Goal: Information Seeking & Learning: Learn about a topic

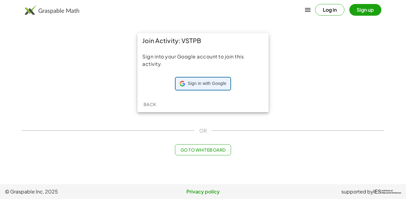
click at [218, 87] on div "Sign in with Google Sign in with Google. Opens in new tab" at bounding box center [203, 84] width 47 height 12
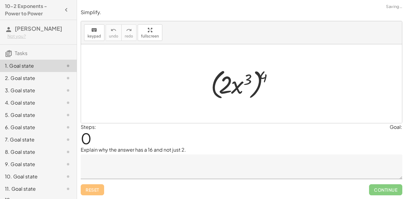
click at [214, 86] on div at bounding box center [244, 83] width 73 height 35
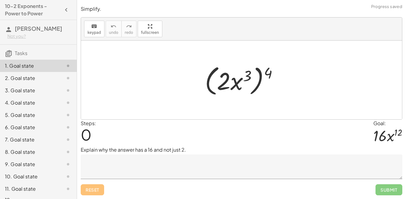
click at [185, 163] on textarea at bounding box center [242, 167] width 322 height 25
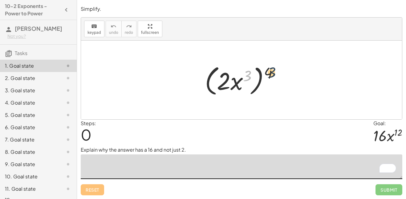
drag, startPoint x: 248, startPoint y: 75, endPoint x: 274, endPoint y: 72, distance: 25.8
click at [274, 72] on div at bounding box center [244, 80] width 84 height 35
drag, startPoint x: 224, startPoint y: 80, endPoint x: 270, endPoint y: 71, distance: 47.0
click at [270, 71] on div at bounding box center [244, 80] width 84 height 35
drag, startPoint x: 233, startPoint y: 86, endPoint x: 263, endPoint y: 78, distance: 31.6
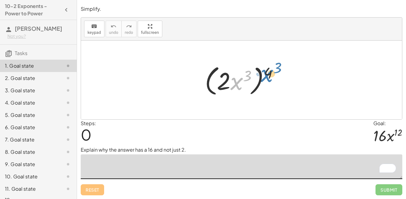
click at [263, 78] on div at bounding box center [244, 80] width 84 height 35
drag, startPoint x: 269, startPoint y: 74, endPoint x: 245, endPoint y: 77, distance: 23.6
click at [245, 77] on div at bounding box center [244, 80] width 84 height 35
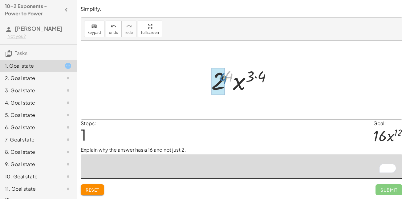
drag, startPoint x: 231, startPoint y: 77, endPoint x: 224, endPoint y: 80, distance: 8.2
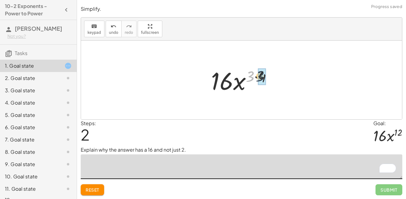
drag, startPoint x: 251, startPoint y: 78, endPoint x: 262, endPoint y: 78, distance: 11.4
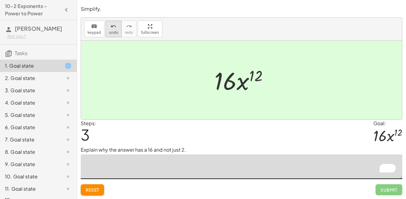
click at [119, 29] on button "undo undo" at bounding box center [114, 29] width 16 height 17
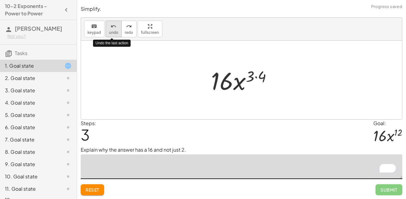
click at [119, 29] on button "undo undo" at bounding box center [114, 29] width 16 height 17
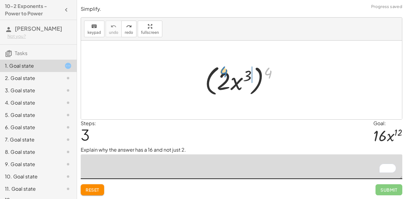
drag, startPoint x: 271, startPoint y: 72, endPoint x: 242, endPoint y: 71, distance: 29.0
click at [242, 71] on div at bounding box center [244, 80] width 84 height 35
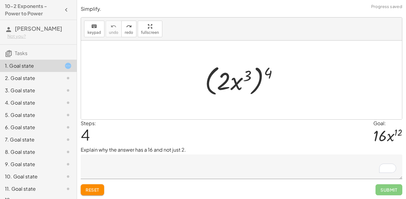
click at [40, 68] on div "1. Goal state" at bounding box center [30, 65] width 50 height 7
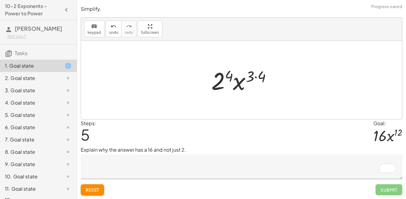
click at [162, 160] on textarea "To enrich screen reader interactions, please activate Accessibility in Grammarl…" at bounding box center [242, 167] width 322 height 25
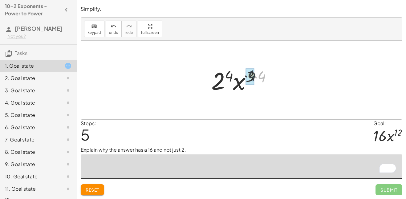
drag, startPoint x: 264, startPoint y: 77, endPoint x: 254, endPoint y: 76, distance: 9.3
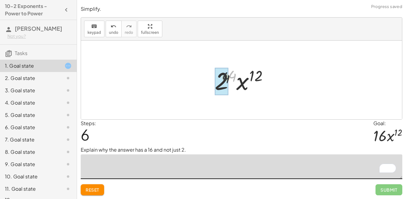
drag, startPoint x: 232, startPoint y: 72, endPoint x: 224, endPoint y: 74, distance: 7.9
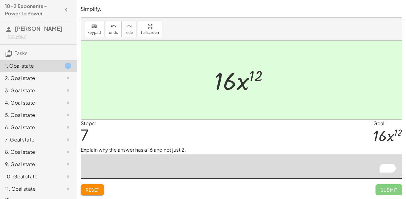
click at [97, 189] on span "Reset" at bounding box center [93, 190] width 14 height 6
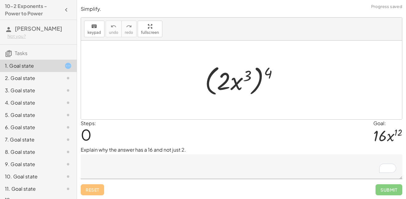
click at [191, 168] on textarea "To enrich screen reader interactions, please activate Accessibility in Grammarl…" at bounding box center [242, 167] width 322 height 25
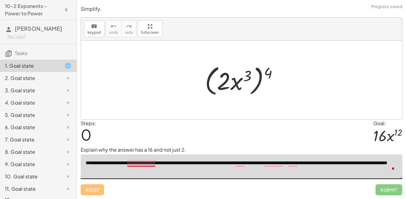
click at [151, 164] on textarea "**********" at bounding box center [242, 167] width 322 height 25
click at [243, 163] on textarea "**********" at bounding box center [242, 167] width 322 height 25
click at [248, 166] on textarea "**********" at bounding box center [242, 167] width 322 height 25
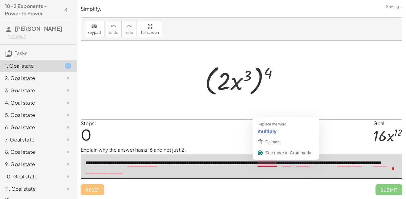
click at [256, 164] on textarea "**********" at bounding box center [242, 167] width 322 height 25
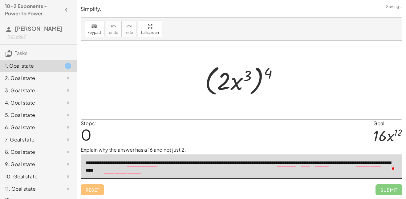
click at [294, 166] on textarea "**********" at bounding box center [242, 167] width 322 height 25
click at [308, 166] on textarea "**********" at bounding box center [242, 167] width 322 height 25
click at [316, 168] on textarea "**********" at bounding box center [242, 167] width 322 height 25
click at [316, 165] on textarea "**********" at bounding box center [242, 167] width 322 height 25
click at [321, 163] on textarea "**********" at bounding box center [242, 167] width 322 height 25
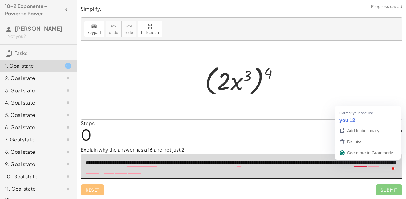
click at [358, 165] on textarea "**********" at bounding box center [242, 167] width 322 height 25
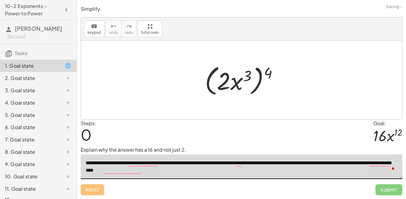
click at [376, 166] on textarea "**********" at bounding box center [242, 167] width 322 height 25
click at [373, 136] on div "Steps: 0 Goal: · 16 · x 12" at bounding box center [242, 133] width 322 height 27
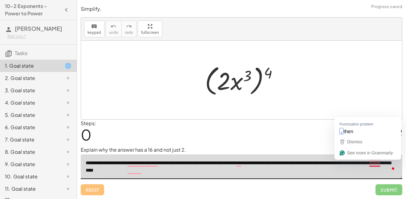
click at [375, 165] on textarea "**********" at bounding box center [242, 167] width 322 height 25
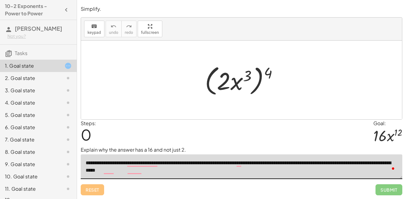
click at [110, 171] on textarea "**********" at bounding box center [242, 167] width 322 height 25
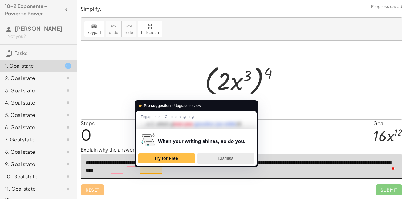
click at [210, 158] on div "Dismiss" at bounding box center [225, 159] width 51 height 10
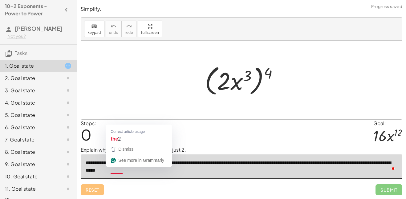
click at [119, 172] on textarea "**********" at bounding box center [242, 167] width 322 height 25
type textarea "**********"
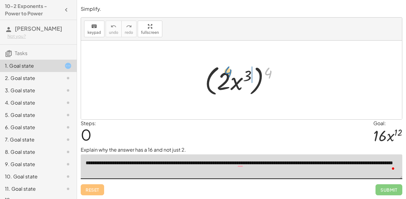
drag, startPoint x: 269, startPoint y: 72, endPoint x: 227, endPoint y: 71, distance: 42.3
click at [227, 71] on div at bounding box center [244, 80] width 84 height 35
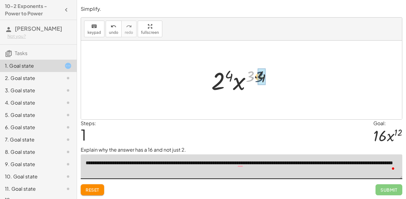
drag, startPoint x: 251, startPoint y: 77, endPoint x: 260, endPoint y: 77, distance: 9.6
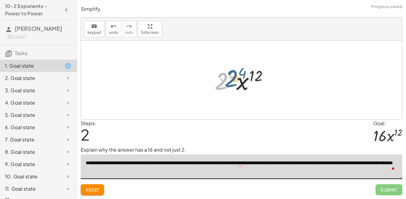
click at [225, 78] on div at bounding box center [244, 80] width 64 height 32
drag, startPoint x: 233, startPoint y: 77, endPoint x: 224, endPoint y: 79, distance: 9.1
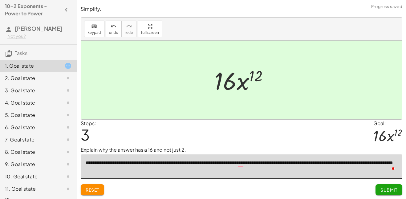
click at [392, 193] on button "Submit" at bounding box center [389, 190] width 27 height 11
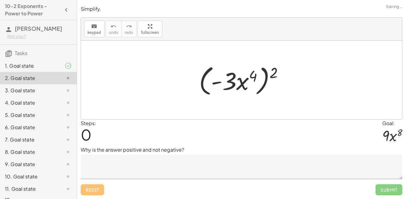
click at [207, 164] on textarea at bounding box center [242, 167] width 322 height 25
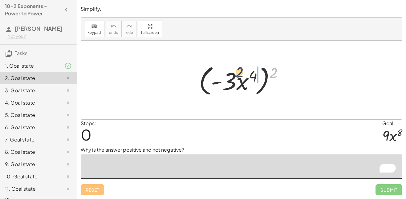
drag, startPoint x: 273, startPoint y: 70, endPoint x: 235, endPoint y: 70, distance: 38.8
click at [235, 70] on div at bounding box center [244, 80] width 96 height 35
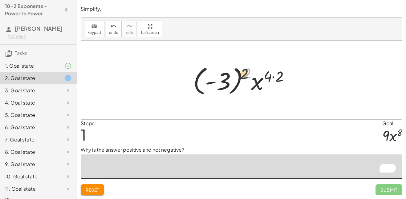
drag, startPoint x: 249, startPoint y: 72, endPoint x: 225, endPoint y: 77, distance: 25.0
click at [225, 77] on div at bounding box center [243, 80] width 107 height 34
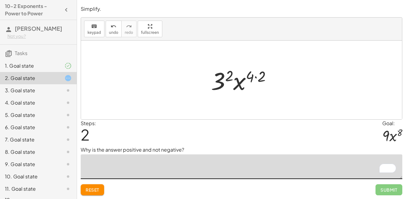
click at [98, 185] on button "Reset" at bounding box center [92, 190] width 23 height 11
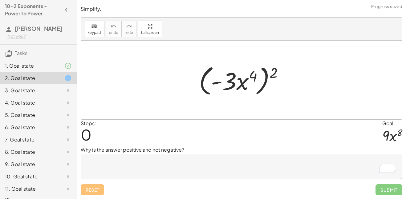
click at [97, 190] on div "Reset Submit" at bounding box center [242, 187] width 322 height 16
drag, startPoint x: 273, startPoint y: 75, endPoint x: 231, endPoint y: 76, distance: 41.6
click at [231, 76] on div at bounding box center [244, 80] width 96 height 35
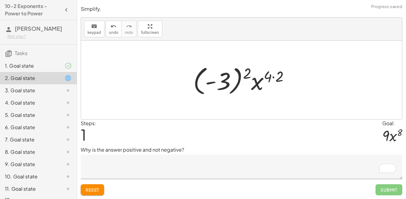
click at [266, 70] on div at bounding box center [243, 80] width 107 height 34
click at [98, 192] on span "Reset" at bounding box center [93, 190] width 14 height 6
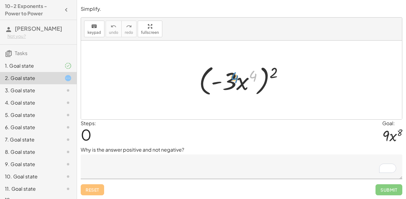
drag, startPoint x: 253, startPoint y: 77, endPoint x: 232, endPoint y: 78, distance: 20.7
click at [232, 78] on div at bounding box center [244, 80] width 96 height 35
drag, startPoint x: 273, startPoint y: 72, endPoint x: 223, endPoint y: 78, distance: 50.4
click at [223, 78] on div at bounding box center [244, 80] width 96 height 35
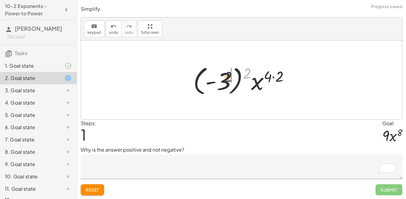
drag, startPoint x: 245, startPoint y: 76, endPoint x: 223, endPoint y: 80, distance: 22.0
click at [223, 80] on div at bounding box center [243, 80] width 107 height 34
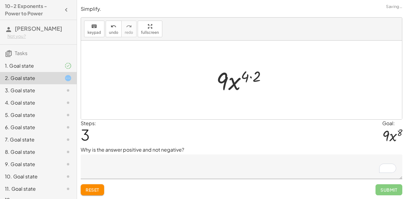
click at [103, 188] on button "Reset" at bounding box center [92, 190] width 23 height 11
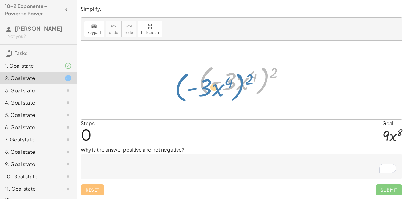
drag, startPoint x: 270, startPoint y: 70, endPoint x: 248, endPoint y: 76, distance: 22.8
click at [248, 76] on div at bounding box center [244, 80] width 96 height 35
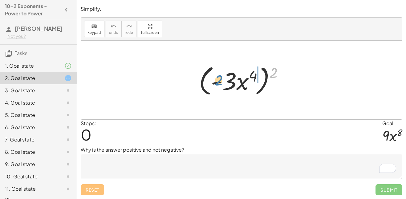
drag, startPoint x: 275, startPoint y: 72, endPoint x: 219, endPoint y: 79, distance: 56.0
click at [219, 79] on div at bounding box center [244, 80] width 96 height 35
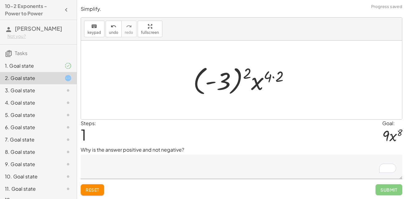
click at [186, 172] on textarea "To enrich screen reader interactions, please activate Accessibility in Grammarl…" at bounding box center [242, 167] width 322 height 25
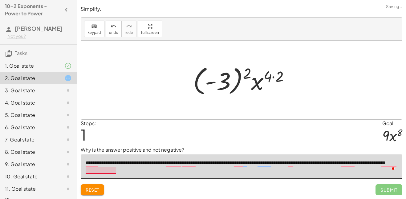
click at [98, 166] on textarea "**********" at bounding box center [242, 167] width 322 height 25
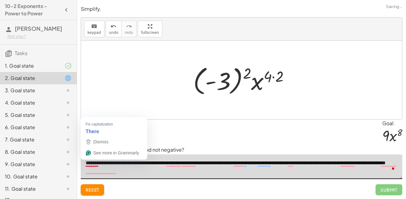
click at [103, 173] on textarea "**********" at bounding box center [242, 167] width 322 height 25
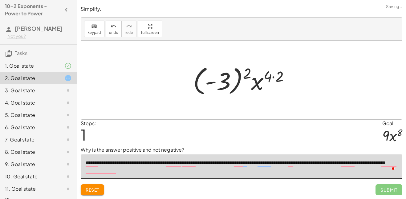
click at [115, 172] on textarea "**********" at bounding box center [242, 167] width 322 height 25
click at [125, 171] on textarea "**********" at bounding box center [242, 167] width 322 height 25
click at [122, 172] on textarea "**********" at bounding box center [242, 167] width 322 height 25
click at [108, 171] on textarea "**********" at bounding box center [242, 167] width 322 height 25
type textarea "**********"
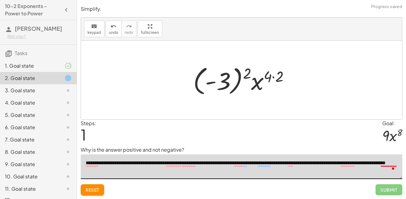
click at [392, 165] on span at bounding box center [394, 169] width 6 height 9
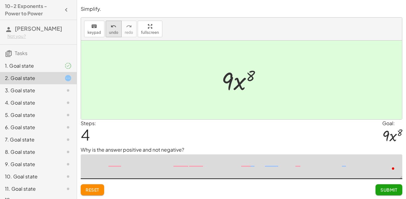
click at [109, 31] on span "undo" at bounding box center [113, 33] width 9 height 4
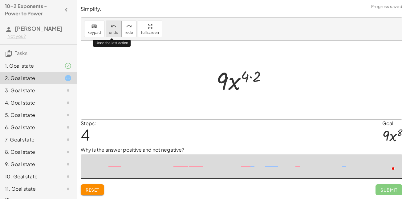
click at [109, 31] on span "undo" at bounding box center [113, 33] width 9 height 4
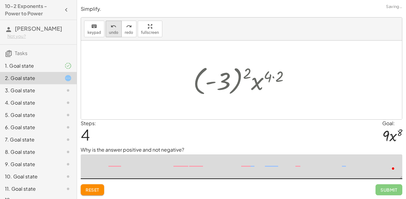
click at [107, 35] on button "undo undo" at bounding box center [114, 29] width 16 height 17
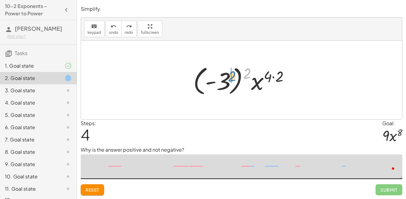
drag, startPoint x: 247, startPoint y: 76, endPoint x: 227, endPoint y: 80, distance: 20.2
click at [227, 80] on div at bounding box center [243, 80] width 107 height 34
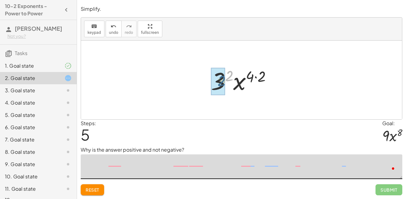
drag, startPoint x: 229, startPoint y: 74, endPoint x: 222, endPoint y: 79, distance: 9.3
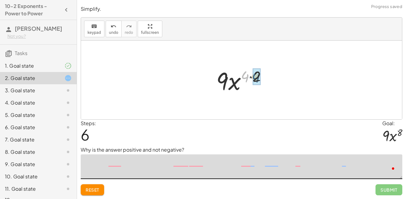
drag, startPoint x: 242, startPoint y: 76, endPoint x: 254, endPoint y: 76, distance: 11.4
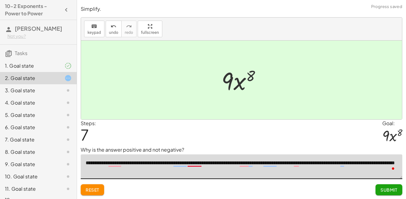
click at [195, 165] on textarea "**********" at bounding box center [242, 167] width 322 height 25
click at [260, 132] on div "Steps: 7 Goal: · 9 · x 8" at bounding box center [242, 133] width 322 height 27
click at [119, 162] on textarea "**********" at bounding box center [242, 167] width 322 height 25
click at [177, 167] on textarea "**********" at bounding box center [242, 167] width 322 height 25
click at [177, 163] on textarea "**********" at bounding box center [242, 167] width 322 height 25
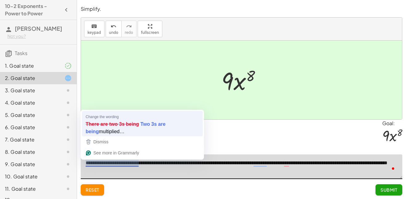
type textarea "**********"
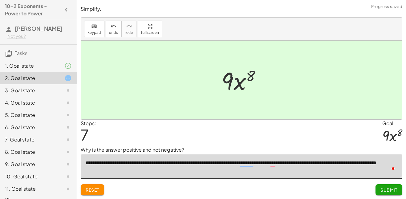
click at [385, 190] on span "Submit" at bounding box center [389, 190] width 17 height 6
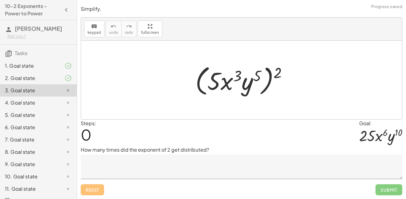
click at [151, 170] on textarea at bounding box center [242, 167] width 322 height 25
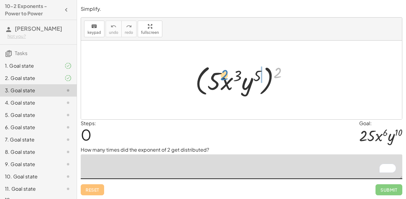
drag, startPoint x: 281, startPoint y: 72, endPoint x: 228, endPoint y: 74, distance: 53.1
click at [228, 74] on div at bounding box center [243, 80] width 103 height 35
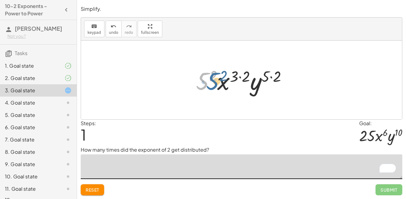
click at [204, 76] on div at bounding box center [244, 80] width 102 height 32
drag, startPoint x: 214, startPoint y: 76, endPoint x: 197, endPoint y: 82, distance: 18.4
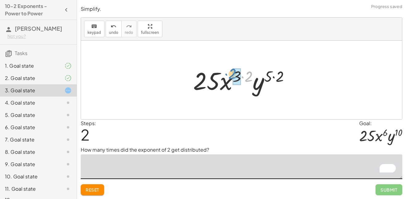
drag, startPoint x: 250, startPoint y: 79, endPoint x: 234, endPoint y: 76, distance: 15.9
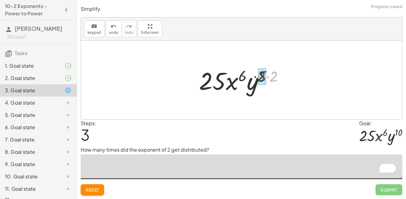
drag, startPoint x: 273, startPoint y: 76, endPoint x: 260, endPoint y: 76, distance: 13.0
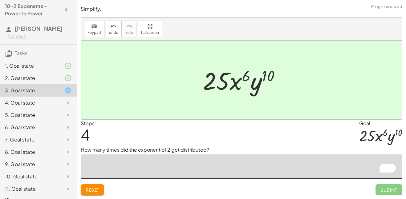
click at [190, 169] on textarea "To enrich screen reader interactions, please activate Accessibility in Grammarl…" at bounding box center [242, 167] width 322 height 25
click at [0, 0] on div "Simplify. keyboard keypad undo undo redo redo fullscreen ( · 5 · x 3 · y 5 ) 2 …" at bounding box center [0, 0] width 0 height 0
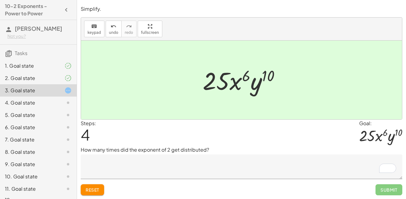
click at [100, 191] on button "Reset" at bounding box center [92, 190] width 23 height 11
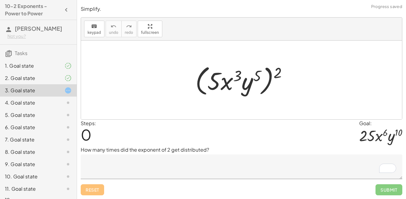
click at [143, 173] on textarea "To enrich screen reader interactions, please activate Accessibility in Grammarl…" at bounding box center [242, 167] width 322 height 25
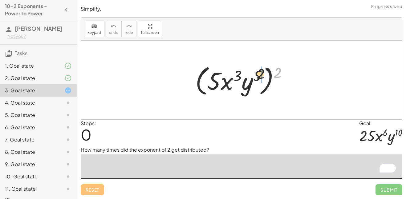
drag, startPoint x: 246, startPoint y: 74, endPoint x: 240, endPoint y: 73, distance: 5.6
click at [240, 73] on div at bounding box center [243, 80] width 103 height 35
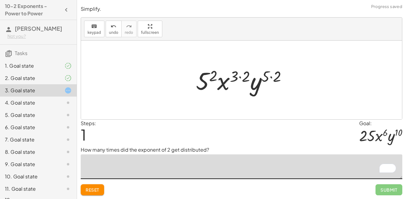
type textarea "*"
drag, startPoint x: 234, startPoint y: 78, endPoint x: 211, endPoint y: 78, distance: 22.8
click at [211, 78] on div at bounding box center [244, 80] width 102 height 32
click at [209, 75] on div at bounding box center [244, 80] width 102 height 32
click at [209, 75] on div at bounding box center [244, 80] width 108 height 32
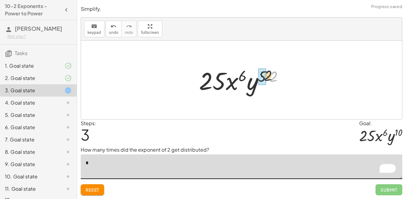
drag, startPoint x: 273, startPoint y: 76, endPoint x: 264, endPoint y: 76, distance: 9.3
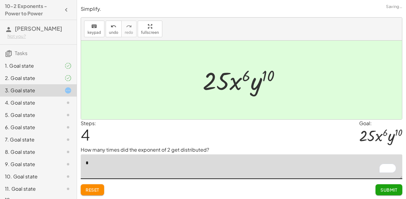
click at [390, 191] on span "Submit" at bounding box center [389, 190] width 17 height 6
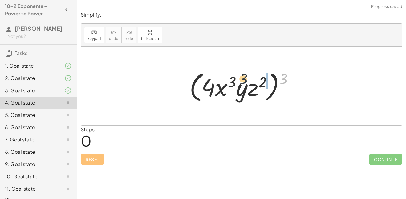
drag, startPoint x: 283, startPoint y: 81, endPoint x: 227, endPoint y: 78, distance: 56.5
click at [227, 78] on div at bounding box center [244, 86] width 115 height 35
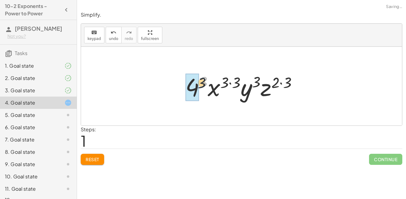
drag, startPoint x: 205, startPoint y: 80, endPoint x: 197, endPoint y: 87, distance: 10.9
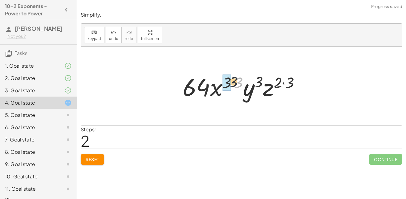
drag, startPoint x: 241, startPoint y: 81, endPoint x: 230, endPoint y: 80, distance: 10.8
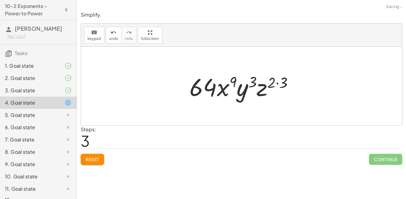
click at [271, 83] on div at bounding box center [244, 87] width 115 height 32
drag, startPoint x: 274, startPoint y: 83, endPoint x: 284, endPoint y: 82, distance: 10.2
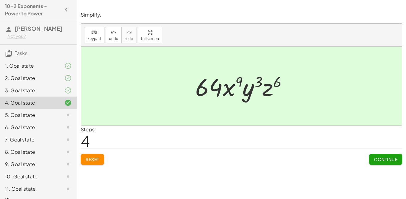
click at [370, 161] on button "Continue" at bounding box center [385, 159] width 33 height 11
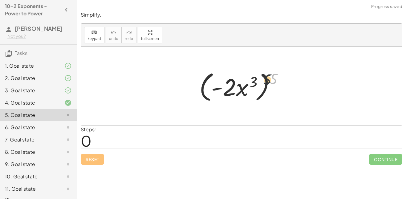
drag, startPoint x: 273, startPoint y: 78, endPoint x: 247, endPoint y: 79, distance: 25.3
click at [247, 79] on div at bounding box center [243, 86] width 95 height 35
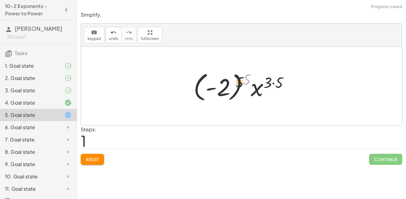
drag, startPoint x: 247, startPoint y: 76, endPoint x: 232, endPoint y: 83, distance: 17.1
click at [232, 83] on div at bounding box center [244, 86] width 107 height 34
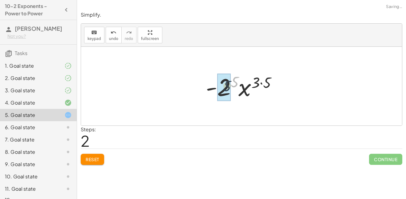
drag, startPoint x: 235, startPoint y: 80, endPoint x: 226, endPoint y: 85, distance: 9.9
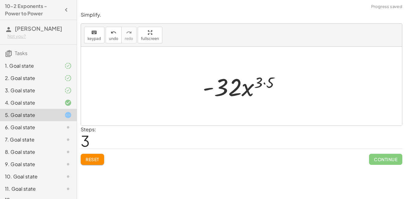
click at [93, 160] on span "Reset" at bounding box center [93, 160] width 14 height 6
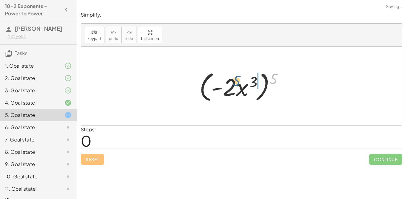
drag, startPoint x: 273, startPoint y: 79, endPoint x: 233, endPoint y: 80, distance: 40.4
click at [233, 80] on div at bounding box center [243, 86] width 95 height 35
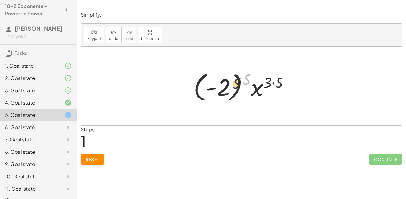
drag, startPoint x: 248, startPoint y: 77, endPoint x: 226, endPoint y: 85, distance: 23.4
click at [226, 85] on div at bounding box center [244, 86] width 107 height 34
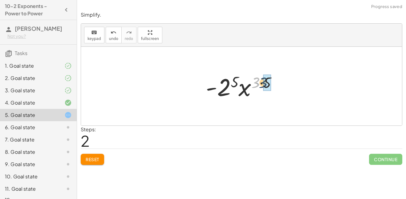
drag, startPoint x: 257, startPoint y: 82, endPoint x: 268, endPoint y: 83, distance: 10.8
drag, startPoint x: 240, startPoint y: 80, endPoint x: 224, endPoint y: 90, distance: 18.9
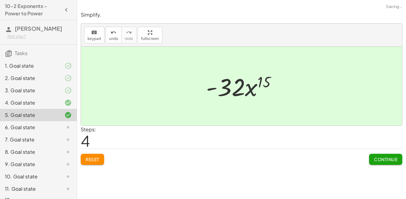
click at [387, 160] on span "Continue" at bounding box center [385, 160] width 23 height 6
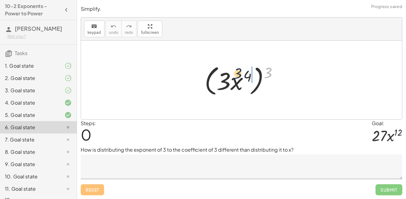
drag, startPoint x: 269, startPoint y: 71, endPoint x: 236, endPoint y: 71, distance: 33.3
click at [236, 71] on div at bounding box center [244, 80] width 85 height 35
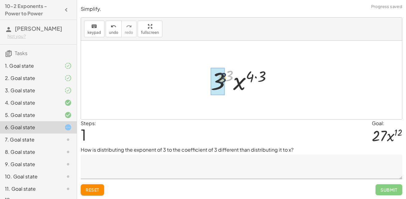
drag, startPoint x: 231, startPoint y: 73, endPoint x: 222, endPoint y: 76, distance: 9.0
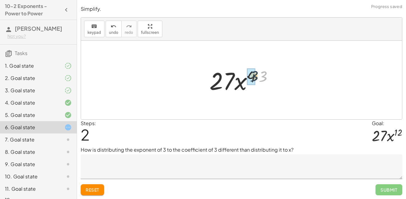
drag, startPoint x: 266, startPoint y: 75, endPoint x: 255, endPoint y: 75, distance: 11.7
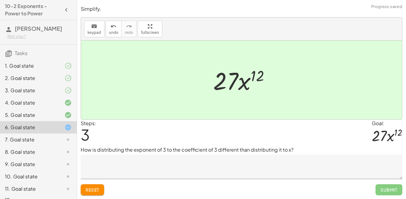
click at [99, 194] on button "Reset" at bounding box center [92, 190] width 23 height 11
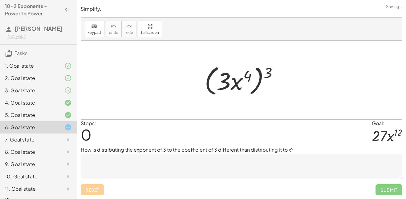
click at [99, 194] on div "Reset Submit" at bounding box center [242, 187] width 322 height 16
drag, startPoint x: 268, startPoint y: 72, endPoint x: 232, endPoint y: 72, distance: 35.5
click at [232, 72] on div at bounding box center [244, 80] width 85 height 35
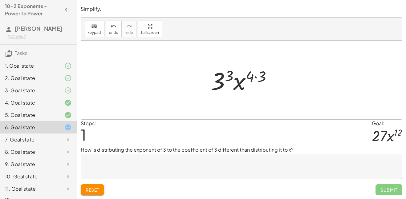
click at [66, 100] on icon at bounding box center [67, 102] width 7 height 7
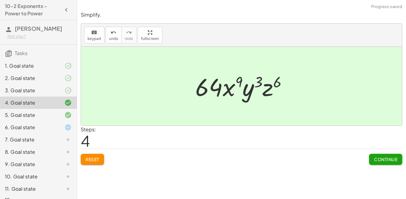
click at [57, 91] on div at bounding box center [63, 90] width 17 height 7
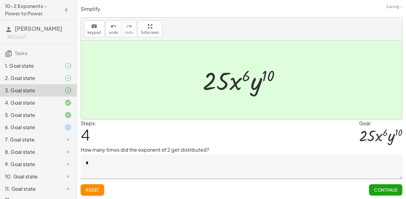
click at [53, 77] on div "2. Goal state" at bounding box center [30, 78] width 50 height 7
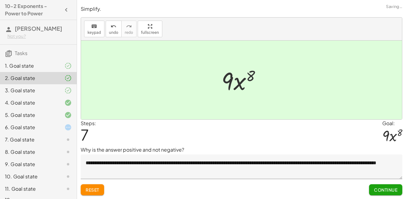
click at [65, 63] on icon at bounding box center [67, 65] width 7 height 7
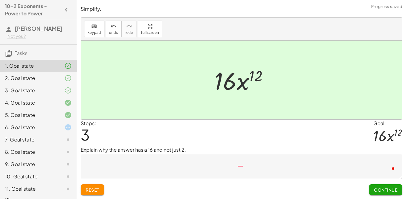
click at [60, 126] on div at bounding box center [63, 127] width 17 height 7
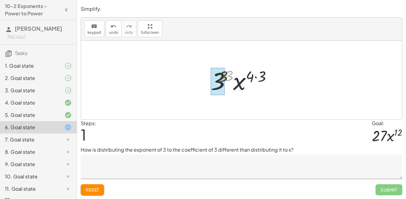
drag, startPoint x: 231, startPoint y: 75, endPoint x: 219, endPoint y: 78, distance: 12.0
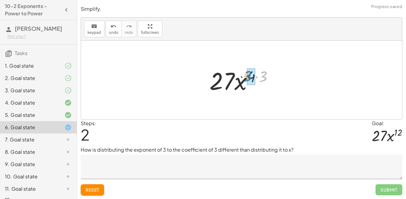
drag, startPoint x: 268, startPoint y: 78, endPoint x: 255, endPoint y: 79, distance: 13.0
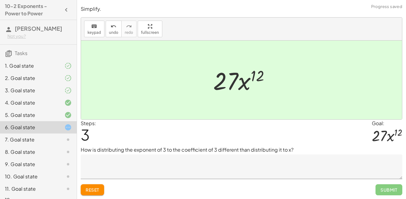
click at [99, 187] on span "Reset" at bounding box center [93, 190] width 14 height 6
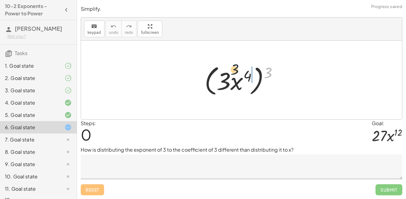
drag, startPoint x: 268, startPoint y: 73, endPoint x: 231, endPoint y: 70, distance: 37.2
click at [231, 70] on div at bounding box center [244, 80] width 85 height 35
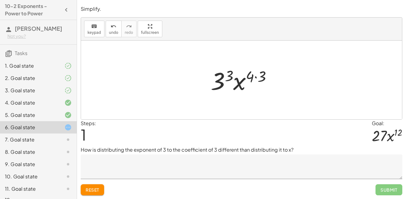
click at [54, 118] on div "5. Goal state" at bounding box center [30, 115] width 50 height 7
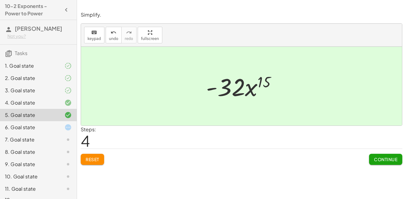
click at [94, 160] on span "Reset" at bounding box center [93, 160] width 14 height 6
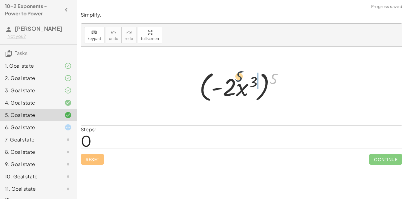
drag, startPoint x: 275, startPoint y: 81, endPoint x: 230, endPoint y: 72, distance: 46.6
click at [230, 72] on div at bounding box center [243, 86] width 95 height 35
drag, startPoint x: 281, startPoint y: 82, endPoint x: 242, endPoint y: 83, distance: 38.5
click at [242, 83] on div at bounding box center [243, 86] width 95 height 35
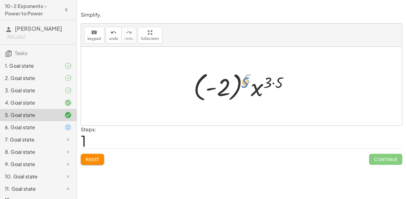
click at [246, 82] on div at bounding box center [244, 86] width 107 height 34
drag, startPoint x: 248, startPoint y: 83, endPoint x: 227, endPoint y: 88, distance: 21.3
click at [227, 88] on div at bounding box center [244, 86] width 107 height 34
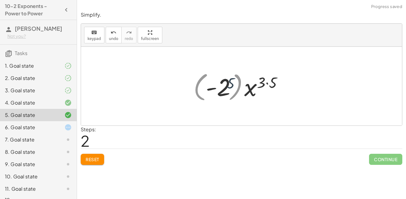
click at [227, 88] on div at bounding box center [244, 87] width 82 height 32
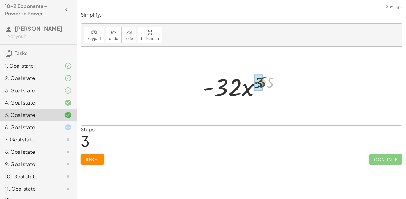
drag, startPoint x: 272, startPoint y: 80, endPoint x: 263, endPoint y: 80, distance: 8.9
click at [263, 80] on div at bounding box center [244, 87] width 88 height 32
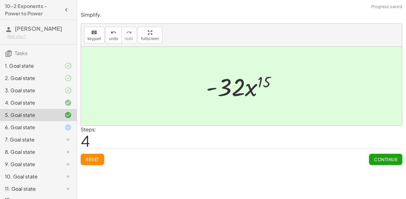
click at [380, 152] on div "Continue" at bounding box center [385, 157] width 33 height 16
click at [384, 157] on span "Continue" at bounding box center [385, 160] width 23 height 6
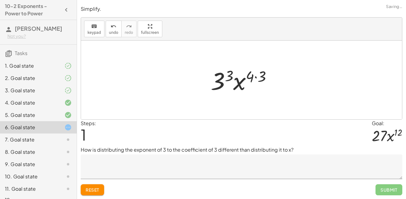
click at [305, 167] on textarea at bounding box center [242, 167] width 322 height 25
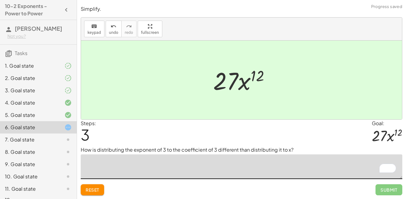
click at [240, 164] on textarea "To enrich screen reader interactions, please activate Accessibility in Grammarl…" at bounding box center [242, 167] width 322 height 25
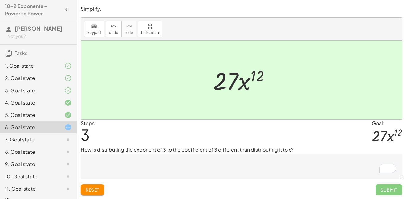
click at [107, 195] on div "Reset Submit" at bounding box center [242, 187] width 322 height 16
click at [98, 191] on span "Reset" at bounding box center [93, 190] width 14 height 6
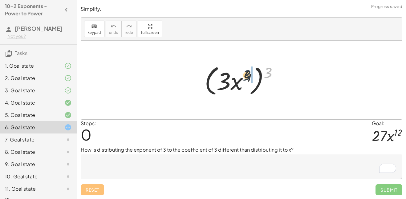
drag, startPoint x: 266, startPoint y: 74, endPoint x: 233, endPoint y: 76, distance: 33.4
click at [233, 76] on div at bounding box center [244, 80] width 85 height 35
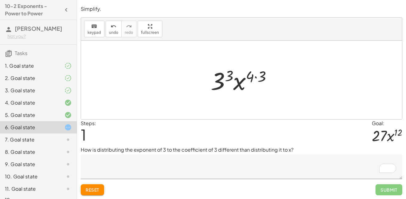
click at [250, 165] on textarea "To enrich screen reader interactions, please activate Accessibility in Grammarl…" at bounding box center [242, 167] width 322 height 25
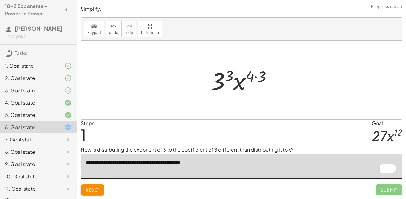
click at [240, 164] on textarea "**********" at bounding box center [242, 167] width 322 height 25
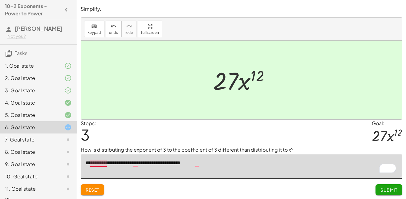
click at [102, 163] on textarea "**********" at bounding box center [242, 167] width 322 height 25
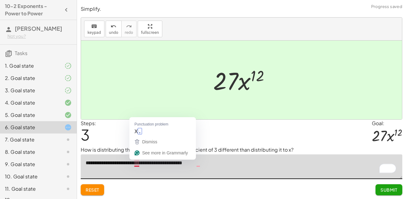
click at [136, 163] on textarea "**********" at bounding box center [242, 167] width 322 height 25
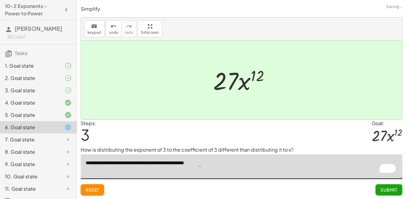
click at [200, 164] on textarea "**********" at bounding box center [242, 167] width 322 height 25
click at [200, 165] on textarea "**********" at bounding box center [242, 167] width 322 height 25
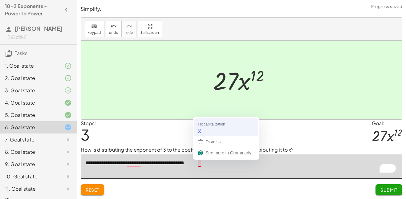
type textarea "**********"
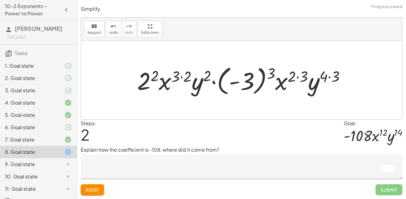
click at [168, 162] on textarea "To enrich screen reader interactions, please activate Accessibility in Grammarl…" at bounding box center [242, 167] width 322 height 25
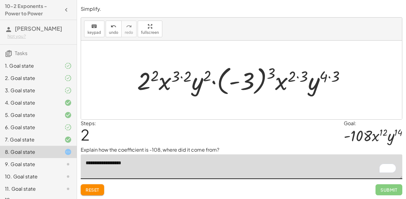
click at [170, 80] on div at bounding box center [244, 80] width 220 height 34
click at [184, 77] on div at bounding box center [244, 80] width 220 height 34
click at [184, 77] on div at bounding box center [244, 80] width 208 height 34
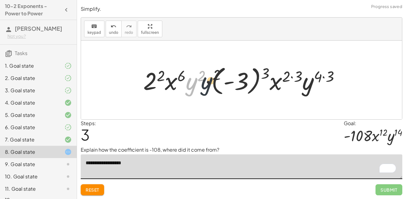
drag, startPoint x: 194, startPoint y: 82, endPoint x: 116, endPoint y: 133, distance: 92.8
click at [274, 87] on div at bounding box center [244, 80] width 208 height 34
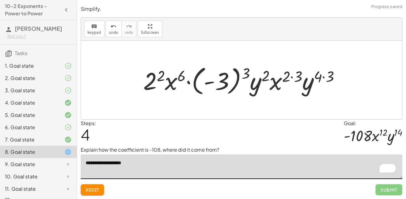
click at [93, 190] on span "Reset" at bounding box center [93, 190] width 14 height 6
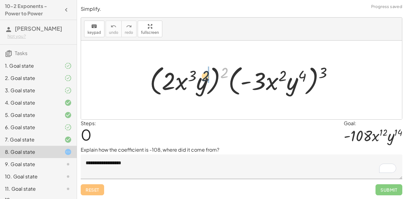
drag, startPoint x: 227, startPoint y: 69, endPoint x: 196, endPoint y: 75, distance: 31.4
click at [196, 75] on div at bounding box center [244, 80] width 195 height 35
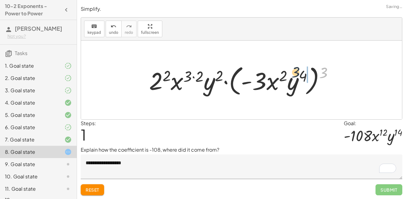
drag, startPoint x: 322, startPoint y: 70, endPoint x: 290, endPoint y: 71, distance: 32.4
click at [290, 71] on div at bounding box center [244, 80] width 196 height 35
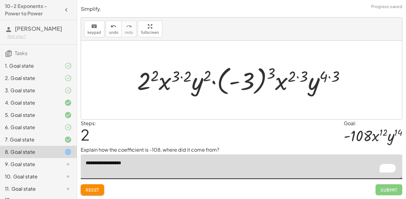
click at [181, 166] on textarea "**********" at bounding box center [242, 167] width 322 height 25
click at [164, 162] on textarea "**********" at bounding box center [242, 167] width 322 height 25
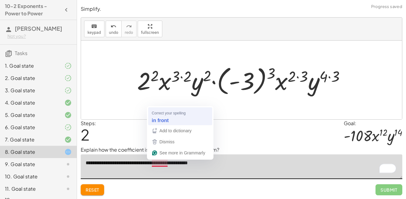
type textarea "**********"
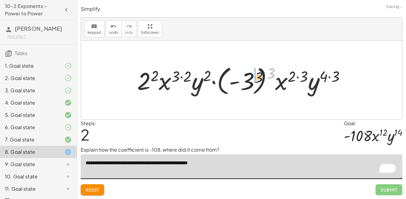
drag, startPoint x: 273, startPoint y: 71, endPoint x: 253, endPoint y: 77, distance: 21.0
click at [253, 77] on div at bounding box center [244, 80] width 220 height 34
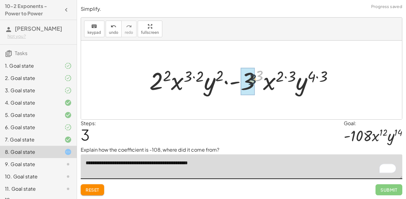
drag, startPoint x: 261, startPoint y: 73, endPoint x: 253, endPoint y: 78, distance: 9.1
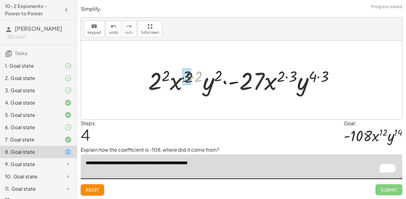
drag, startPoint x: 197, startPoint y: 73, endPoint x: 191, endPoint y: 73, distance: 6.2
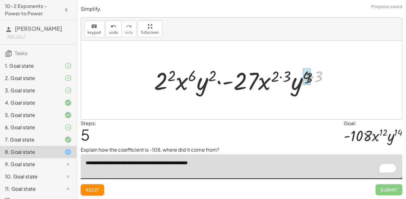
drag, startPoint x: 317, startPoint y: 71, endPoint x: 306, endPoint y: 72, distance: 11.2
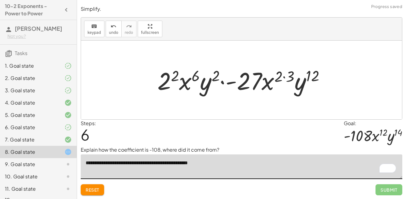
drag, startPoint x: 226, startPoint y: 159, endPoint x: 44, endPoint y: 166, distance: 182.0
click at [44, 166] on main "10-2 Exponents - Power to Power Sebastian Conde Not you? Tasks 1. Goal state 2.…" at bounding box center [203, 99] width 406 height 199
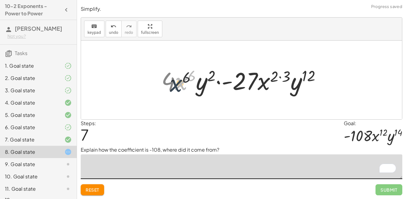
drag, startPoint x: 176, startPoint y: 76, endPoint x: 170, endPoint y: 78, distance: 6.8
click at [170, 78] on div at bounding box center [243, 80] width 171 height 32
click at [169, 84] on div at bounding box center [243, 80] width 171 height 32
click at [95, 189] on span "Reset" at bounding box center [93, 190] width 14 height 6
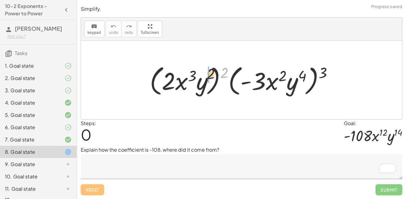
drag, startPoint x: 223, startPoint y: 67, endPoint x: 202, endPoint y: 69, distance: 20.4
click at [202, 69] on div at bounding box center [244, 80] width 195 height 35
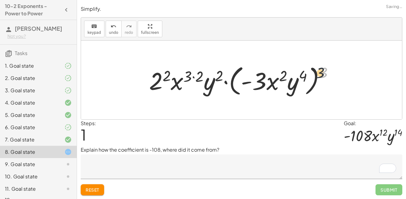
drag, startPoint x: 320, startPoint y: 69, endPoint x: 301, endPoint y: 69, distance: 19.1
click at [301, 69] on div at bounding box center [244, 80] width 196 height 35
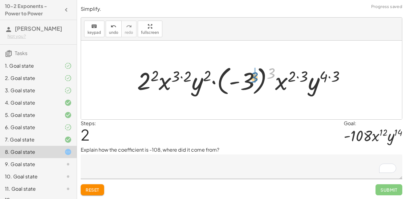
drag, startPoint x: 270, startPoint y: 72, endPoint x: 253, endPoint y: 76, distance: 17.2
click at [253, 76] on div at bounding box center [244, 80] width 220 height 34
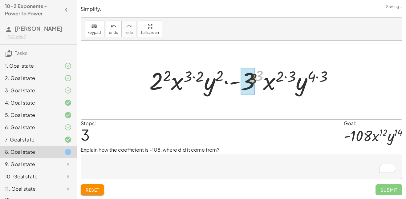
drag, startPoint x: 258, startPoint y: 75, endPoint x: 249, endPoint y: 79, distance: 9.9
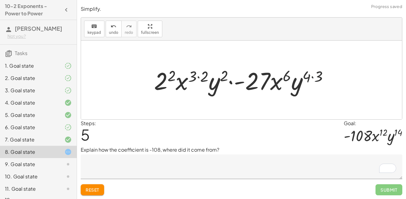
click at [311, 78] on div at bounding box center [244, 80] width 186 height 32
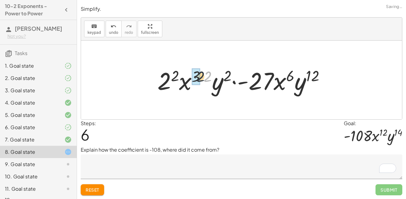
drag, startPoint x: 210, startPoint y: 75, endPoint x: 201, endPoint y: 75, distance: 8.9
click at [201, 75] on div at bounding box center [243, 80] width 179 height 32
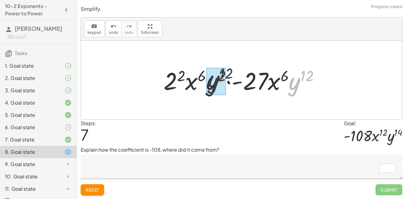
drag, startPoint x: 292, startPoint y: 86, endPoint x: 202, endPoint y: 84, distance: 89.7
click at [202, 84] on div at bounding box center [244, 80] width 167 height 32
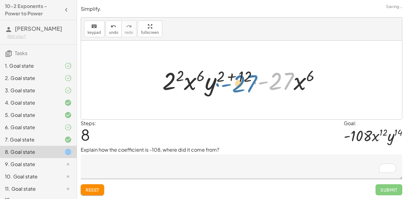
drag, startPoint x: 279, startPoint y: 85, endPoint x: 261, endPoint y: 91, distance: 18.5
click at [261, 91] on div at bounding box center [243, 80] width 169 height 32
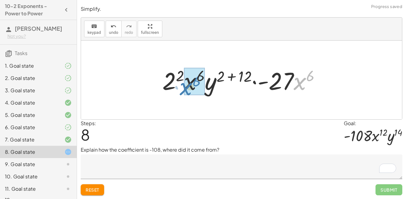
drag, startPoint x: 299, startPoint y: 82, endPoint x: 187, endPoint y: 87, distance: 112.3
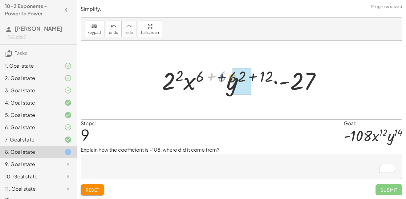
drag, startPoint x: 205, startPoint y: 78, endPoint x: 216, endPoint y: 79, distance: 11.1
click at [216, 79] on div at bounding box center [244, 80] width 170 height 32
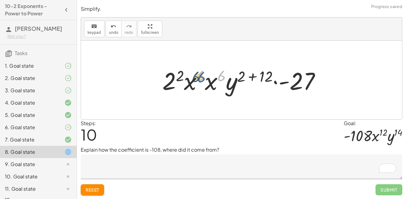
drag, startPoint x: 219, startPoint y: 79, endPoint x: 198, endPoint y: 80, distance: 20.7
click at [198, 80] on div at bounding box center [243, 80] width 169 height 32
drag, startPoint x: 211, startPoint y: 81, endPoint x: 194, endPoint y: 84, distance: 17.4
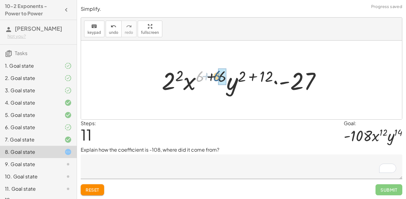
drag, startPoint x: 202, startPoint y: 78, endPoint x: 221, endPoint y: 76, distance: 19.5
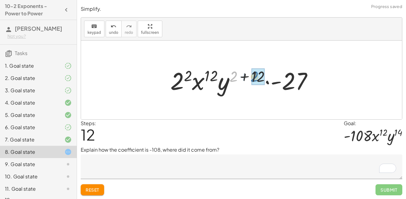
drag, startPoint x: 236, startPoint y: 75, endPoint x: 258, endPoint y: 75, distance: 22.2
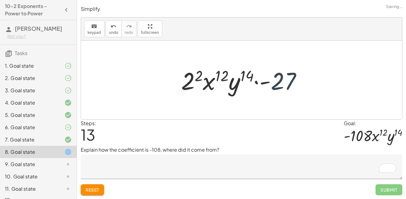
click at [283, 81] on div at bounding box center [243, 80] width 131 height 32
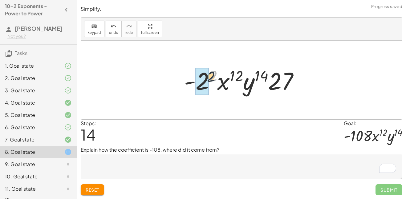
drag, startPoint x: 214, startPoint y: 77, endPoint x: 207, endPoint y: 80, distance: 7.9
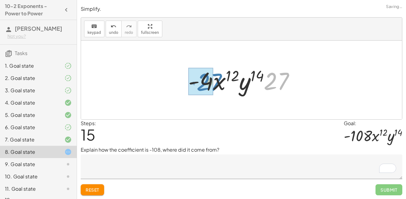
drag, startPoint x: 278, startPoint y: 79, endPoint x: 209, endPoint y: 80, distance: 68.5
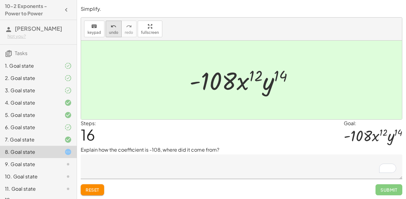
click at [112, 29] on icon "undo" at bounding box center [114, 26] width 6 height 7
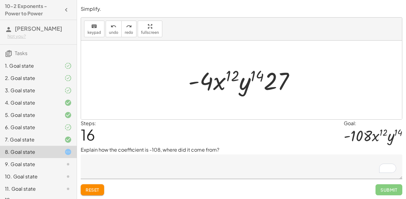
click at [157, 162] on textarea "To enrich screen reader interactions, please activate Accessibility in Grammarl…" at bounding box center [242, 167] width 322 height 25
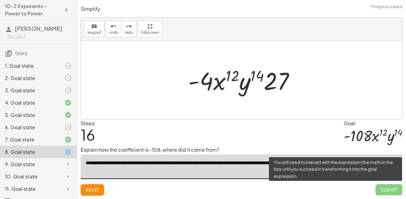
type textarea "**********"
click at [379, 192] on span "Submit" at bounding box center [389, 190] width 27 height 11
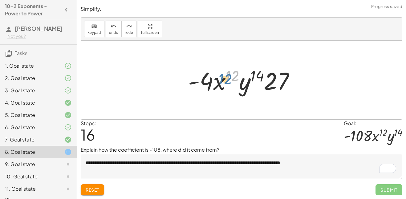
click at [231, 75] on div at bounding box center [243, 80] width 117 height 32
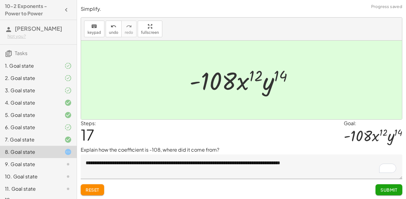
click at [395, 189] on span "Submit" at bounding box center [389, 190] width 17 height 6
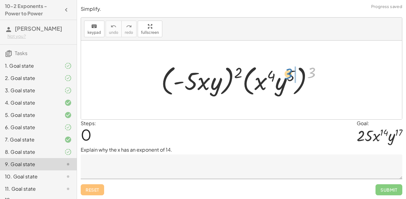
drag, startPoint x: 311, startPoint y: 71, endPoint x: 285, endPoint y: 72, distance: 25.9
click at [285, 72] on div at bounding box center [243, 80] width 171 height 35
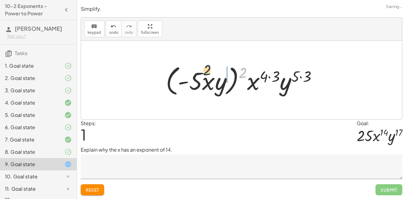
drag, startPoint x: 242, startPoint y: 74, endPoint x: 198, endPoint y: 71, distance: 44.8
click at [198, 71] on div at bounding box center [244, 80] width 162 height 35
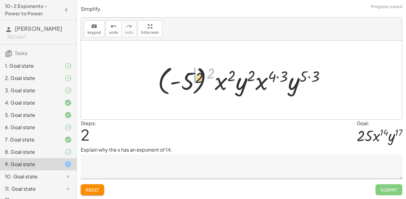
drag, startPoint x: 209, startPoint y: 70, endPoint x: 187, endPoint y: 79, distance: 23.6
click at [187, 79] on div at bounding box center [244, 80] width 179 height 34
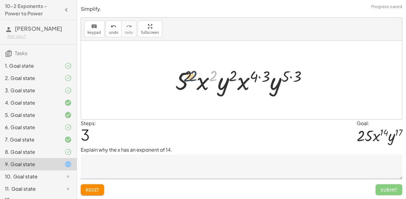
drag, startPoint x: 214, startPoint y: 75, endPoint x: 192, endPoint y: 75, distance: 21.9
click at [192, 75] on div at bounding box center [243, 80] width 143 height 32
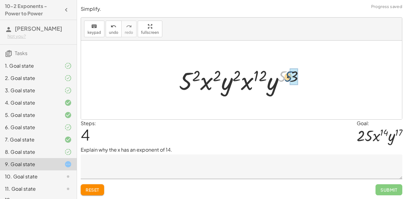
drag, startPoint x: 282, startPoint y: 77, endPoint x: 290, endPoint y: 77, distance: 7.7
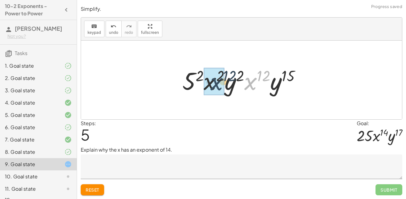
drag, startPoint x: 254, startPoint y: 82, endPoint x: 219, endPoint y: 83, distance: 34.8
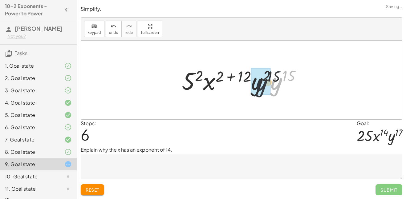
drag, startPoint x: 277, startPoint y: 86, endPoint x: 260, endPoint y: 87, distance: 17.3
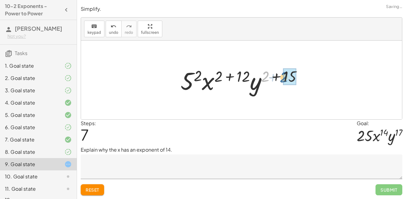
drag, startPoint x: 265, startPoint y: 77, endPoint x: 285, endPoint y: 77, distance: 19.4
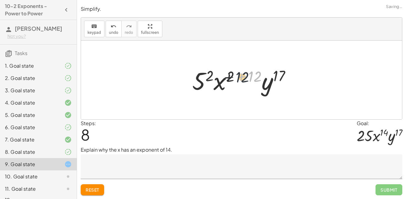
drag, startPoint x: 259, startPoint y: 75, endPoint x: 240, endPoint y: 76, distance: 18.8
click at [240, 76] on div at bounding box center [244, 80] width 110 height 32
drag, startPoint x: 249, startPoint y: 76, endPoint x: 226, endPoint y: 77, distance: 23.4
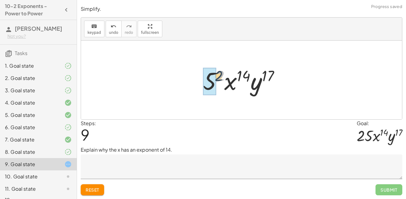
drag, startPoint x: 219, startPoint y: 78, endPoint x: 214, endPoint y: 79, distance: 5.0
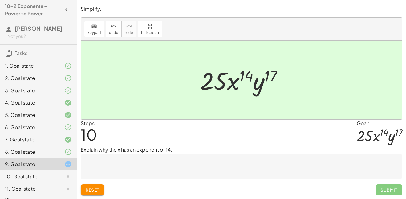
click at [259, 168] on textarea at bounding box center [242, 167] width 322 height 25
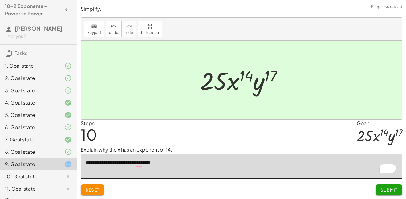
click at [99, 187] on button "Reset" at bounding box center [92, 190] width 23 height 11
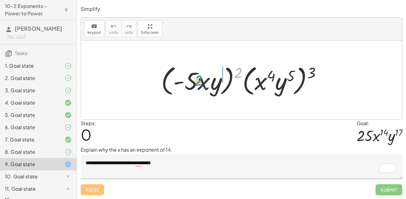
drag, startPoint x: 237, startPoint y: 70, endPoint x: 197, endPoint y: 77, distance: 40.8
click at [197, 77] on div at bounding box center [243, 80] width 171 height 35
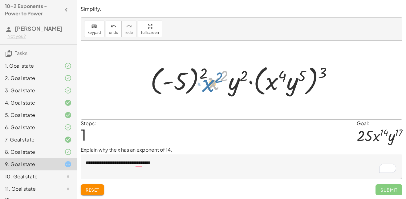
drag, startPoint x: 208, startPoint y: 78, endPoint x: 204, endPoint y: 80, distance: 4.6
click at [204, 80] on div at bounding box center [244, 80] width 194 height 35
drag, startPoint x: 327, startPoint y: 69, endPoint x: 313, endPoint y: 70, distance: 13.9
click at [313, 70] on div at bounding box center [244, 80] width 194 height 35
drag, startPoint x: 323, startPoint y: 73, endPoint x: 304, endPoint y: 74, distance: 19.1
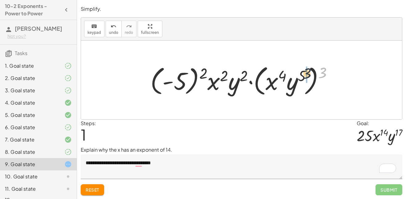
click at [304, 74] on div at bounding box center [244, 80] width 194 height 35
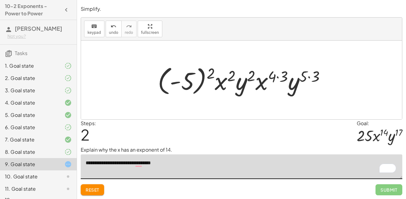
drag, startPoint x: 207, startPoint y: 160, endPoint x: 101, endPoint y: 160, distance: 105.1
click at [101, 160] on textarea "**********" at bounding box center [242, 167] width 322 height 25
type textarea "*"
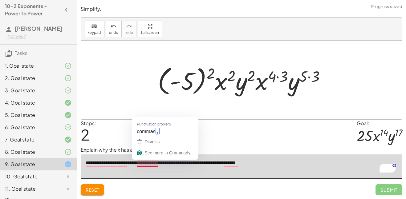
click at [153, 165] on textarea "**********" at bounding box center [242, 167] width 322 height 25
click at [153, 137] on button "Dismiss" at bounding box center [165, 142] width 64 height 11
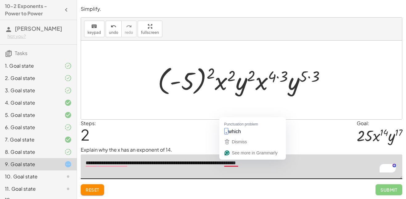
click at [233, 163] on textarea "**********" at bounding box center [242, 167] width 322 height 25
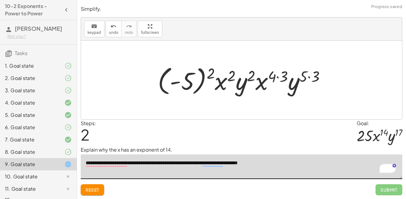
click at [116, 160] on textarea "**********" at bounding box center [242, 167] width 322 height 25
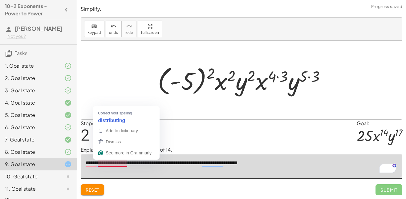
click at [118, 162] on textarea "**********" at bounding box center [242, 167] width 322 height 25
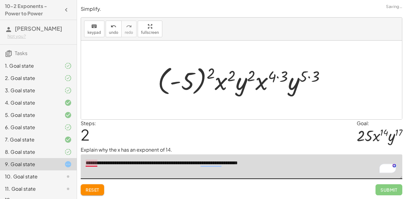
click at [88, 166] on textarea "**********" at bounding box center [242, 167] width 322 height 25
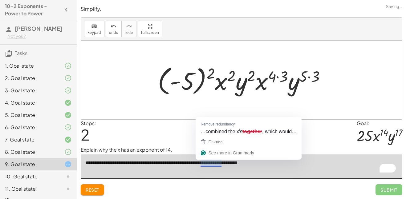
click at [216, 164] on textarea "**********" at bounding box center [242, 167] width 322 height 25
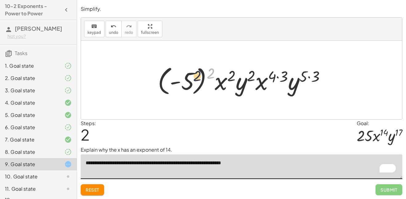
drag, startPoint x: 214, startPoint y: 70, endPoint x: 199, endPoint y: 73, distance: 15.1
click at [199, 73] on div at bounding box center [244, 80] width 179 height 34
drag, startPoint x: 210, startPoint y: 73, endPoint x: 186, endPoint y: 79, distance: 25.2
click at [186, 79] on div at bounding box center [244, 80] width 179 height 34
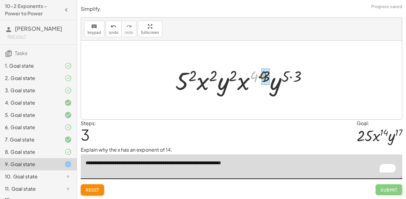
drag, startPoint x: 254, startPoint y: 75, endPoint x: 264, endPoint y: 75, distance: 9.9
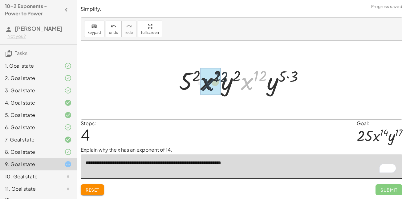
drag, startPoint x: 247, startPoint y: 82, endPoint x: 204, endPoint y: 83, distance: 43.5
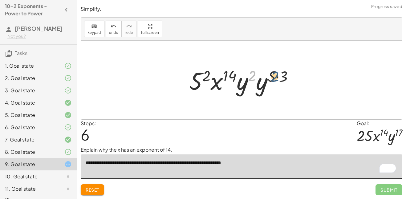
drag, startPoint x: 250, startPoint y: 74, endPoint x: 273, endPoint y: 75, distance: 22.8
click at [273, 75] on div at bounding box center [243, 80] width 115 height 32
drag, startPoint x: 282, startPoint y: 77, endPoint x: 274, endPoint y: 77, distance: 8.3
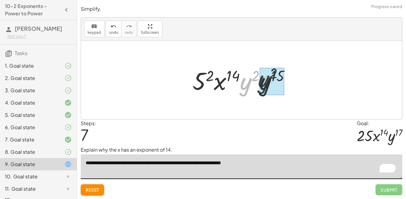
drag, startPoint x: 248, startPoint y: 85, endPoint x: 266, endPoint y: 82, distance: 18.7
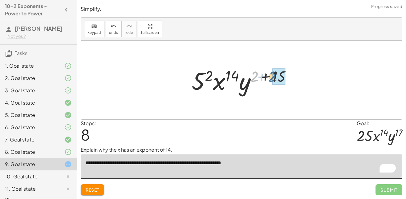
drag, startPoint x: 256, startPoint y: 74, endPoint x: 276, endPoint y: 74, distance: 19.7
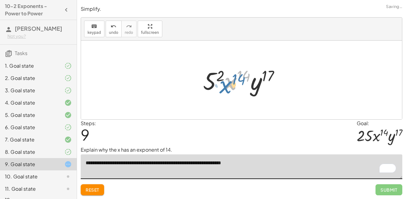
drag, startPoint x: 225, startPoint y: 73, endPoint x: 221, endPoint y: 76, distance: 4.8
click at [221, 76] on div at bounding box center [244, 80] width 88 height 32
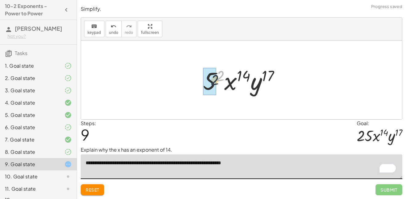
drag, startPoint x: 221, startPoint y: 76, endPoint x: 216, endPoint y: 79, distance: 5.7
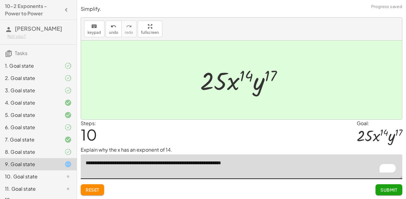
type textarea "**********"
click at [397, 194] on button "Submit" at bounding box center [389, 190] width 27 height 11
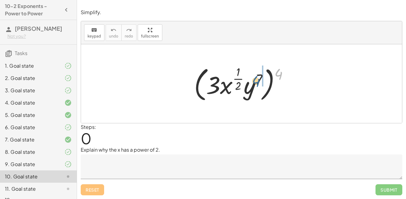
drag, startPoint x: 277, startPoint y: 68, endPoint x: 254, endPoint y: 75, distance: 24.0
click at [254, 75] on div at bounding box center [243, 84] width 105 height 40
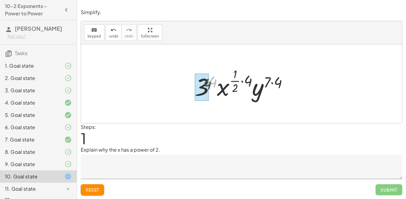
drag, startPoint x: 217, startPoint y: 82, endPoint x: 210, endPoint y: 84, distance: 6.9
click at [210, 84] on div at bounding box center [244, 84] width 105 height 36
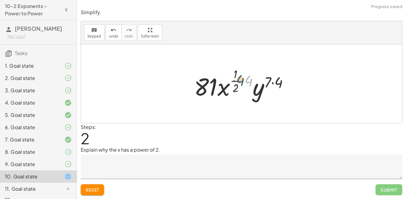
drag, startPoint x: 246, startPoint y: 81, endPoint x: 238, endPoint y: 80, distance: 8.3
click at [238, 80] on div at bounding box center [244, 84] width 106 height 36
click at [253, 79] on div at bounding box center [244, 84] width 106 height 36
drag, startPoint x: 252, startPoint y: 79, endPoint x: 239, endPoint y: 78, distance: 13.0
click at [239, 78] on div at bounding box center [244, 84] width 106 height 36
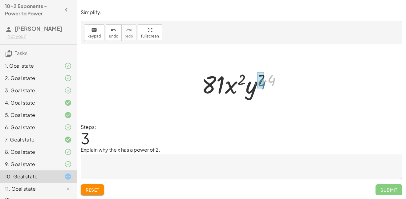
drag, startPoint x: 273, startPoint y: 76, endPoint x: 261, endPoint y: 78, distance: 11.9
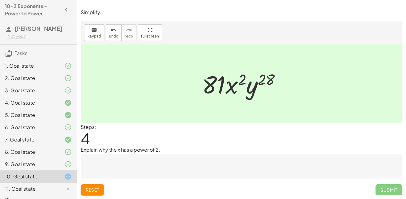
click at [146, 166] on textarea at bounding box center [242, 167] width 322 height 25
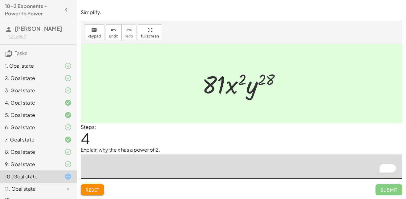
click at [69, 165] on icon at bounding box center [67, 164] width 7 height 7
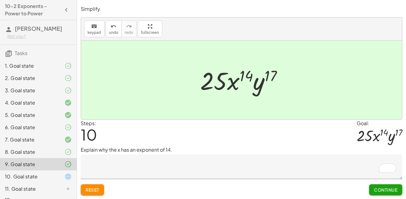
click at [60, 175] on div at bounding box center [63, 176] width 17 height 7
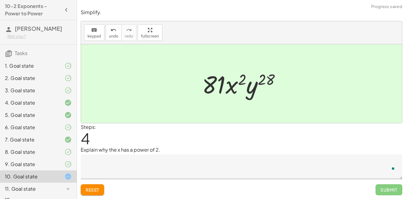
scroll to position [11, 0]
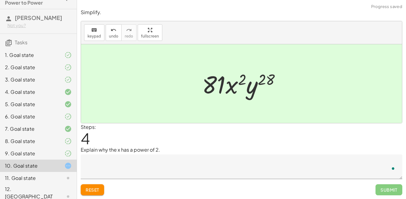
click at [138, 159] on textarea "To enrich screen reader interactions, please activate Accessibility in Grammarl…" at bounding box center [242, 167] width 322 height 25
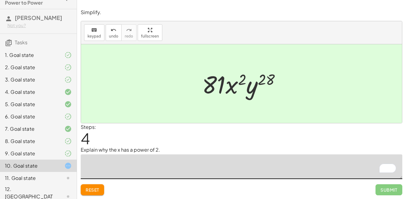
click at [97, 191] on span "Reset" at bounding box center [93, 190] width 14 height 6
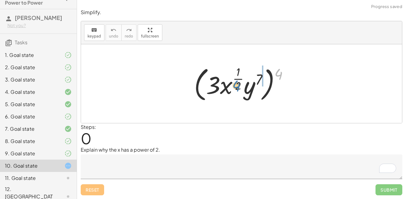
drag, startPoint x: 280, startPoint y: 74, endPoint x: 237, endPoint y: 86, distance: 44.6
click at [237, 86] on div at bounding box center [243, 84] width 105 height 40
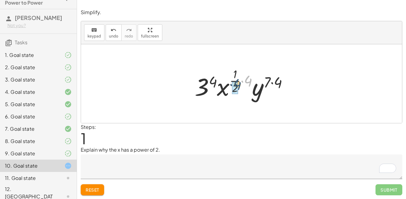
drag, startPoint x: 247, startPoint y: 84, endPoint x: 235, endPoint y: 88, distance: 12.9
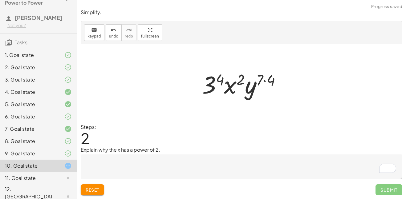
click at [226, 165] on textarea "To enrich screen reader interactions, please activate Accessibility in Grammarl…" at bounding box center [242, 167] width 322 height 25
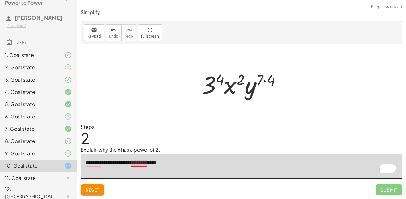
click at [138, 163] on textarea "**********" at bounding box center [242, 167] width 322 height 25
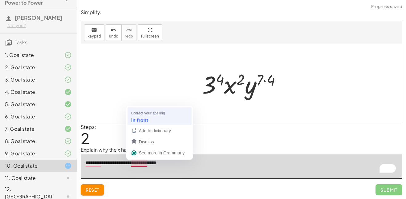
type textarea "**********"
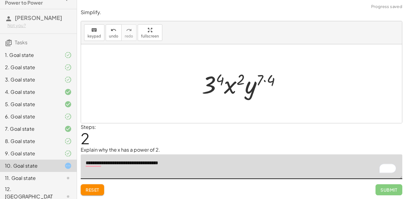
click at [94, 162] on textarea "**********" at bounding box center [242, 167] width 322 height 25
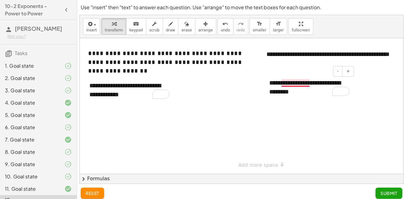
click at [302, 87] on div "**********" at bounding box center [309, 87] width 92 height 30
click at [294, 83] on div "**********" at bounding box center [309, 87] width 92 height 30
click at [393, 188] on button "Submit" at bounding box center [389, 193] width 27 height 11
